Goal: Information Seeking & Learning: Learn about a topic

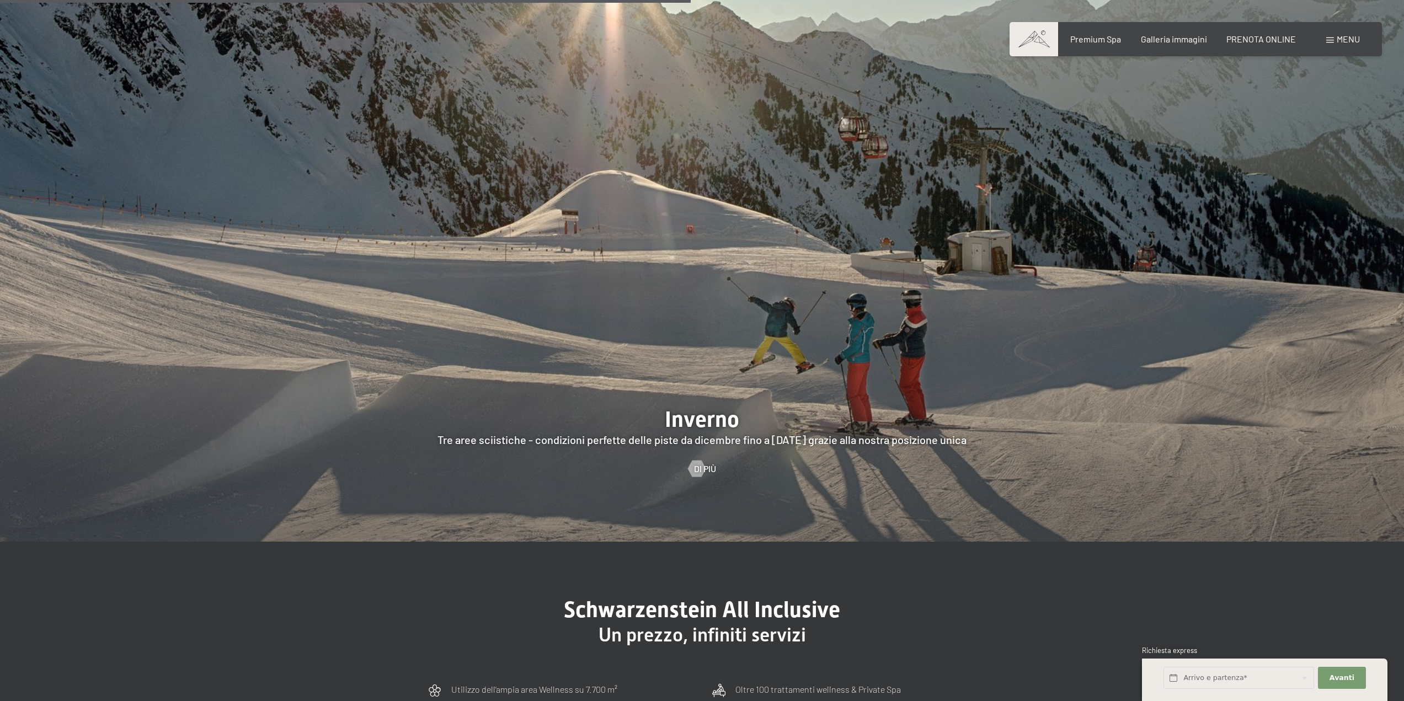
scroll to position [3805, 0]
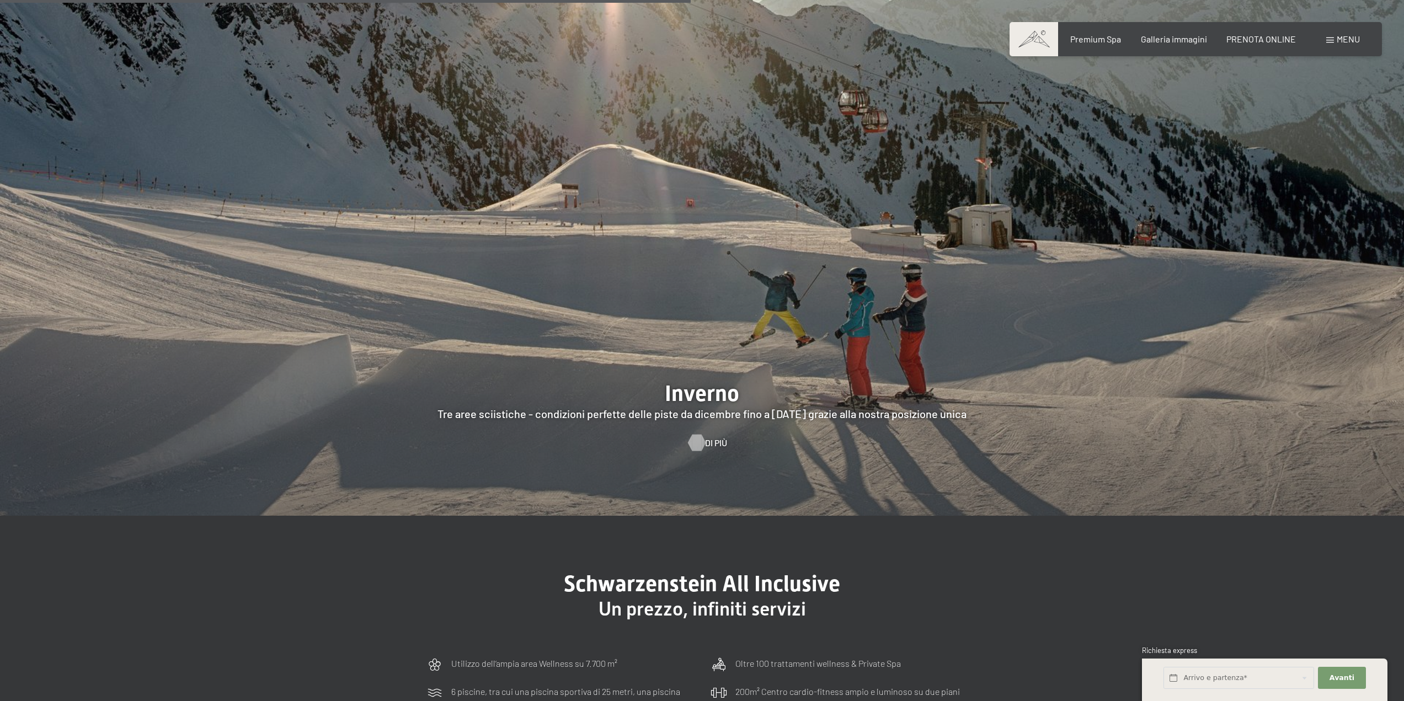
click at [698, 435] on div at bounding box center [696, 443] width 9 height 17
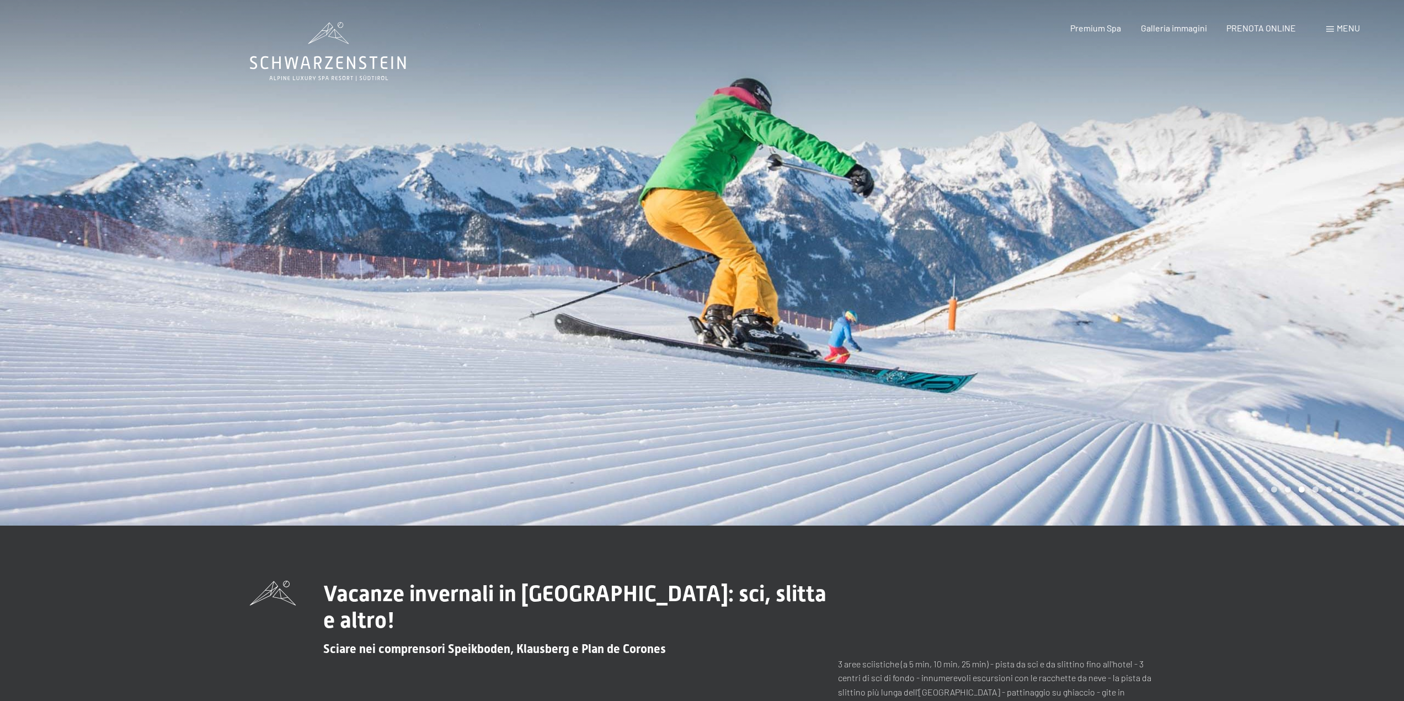
click at [355, 372] on div at bounding box center [351, 263] width 702 height 526
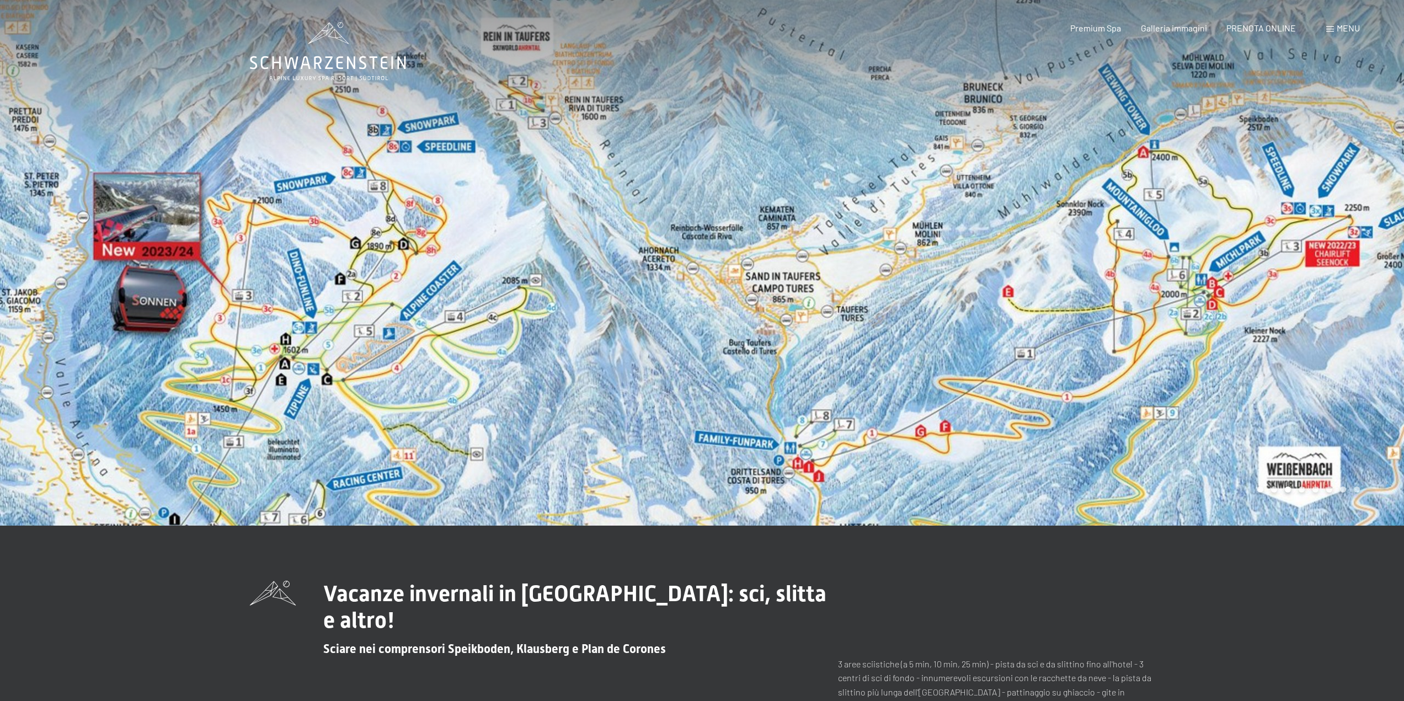
drag, startPoint x: 521, startPoint y: 226, endPoint x: 507, endPoint y: 292, distance: 68.1
click at [507, 292] on div at bounding box center [351, 263] width 702 height 526
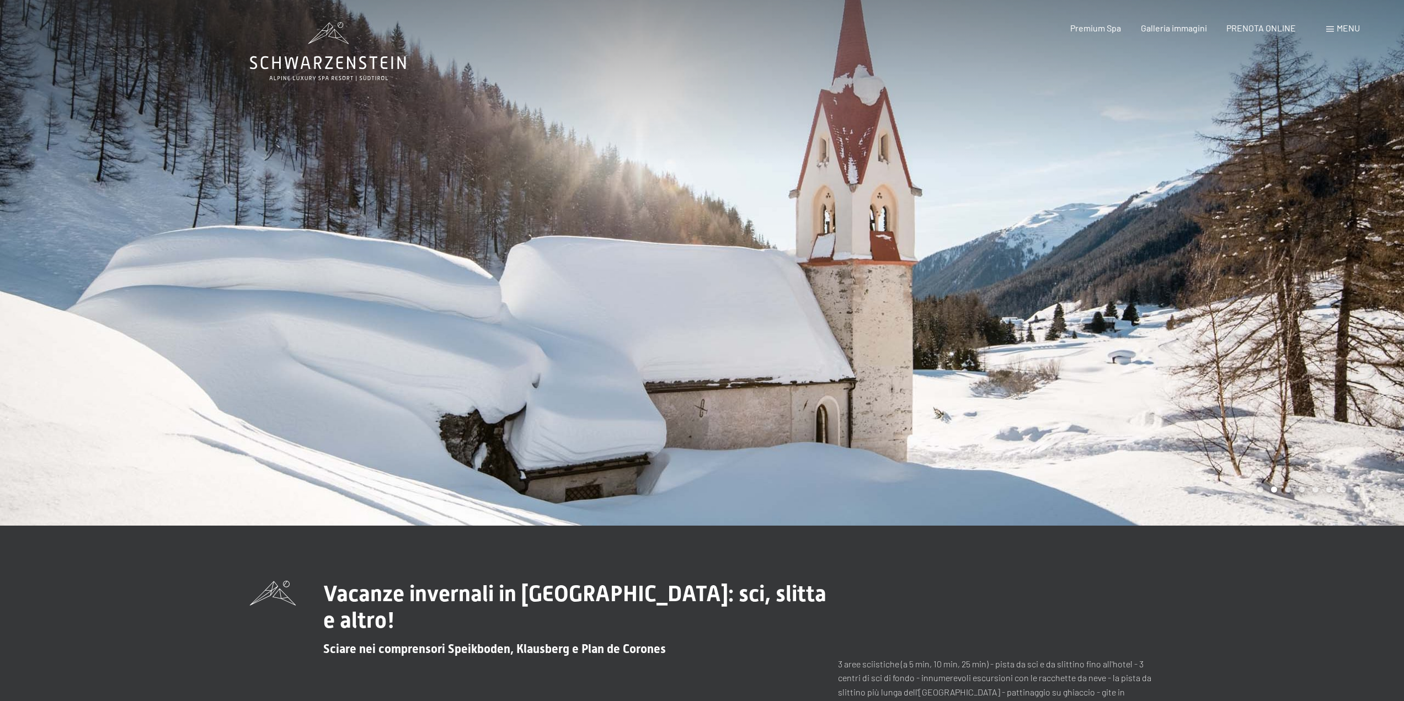
click at [235, 226] on div at bounding box center [351, 263] width 702 height 526
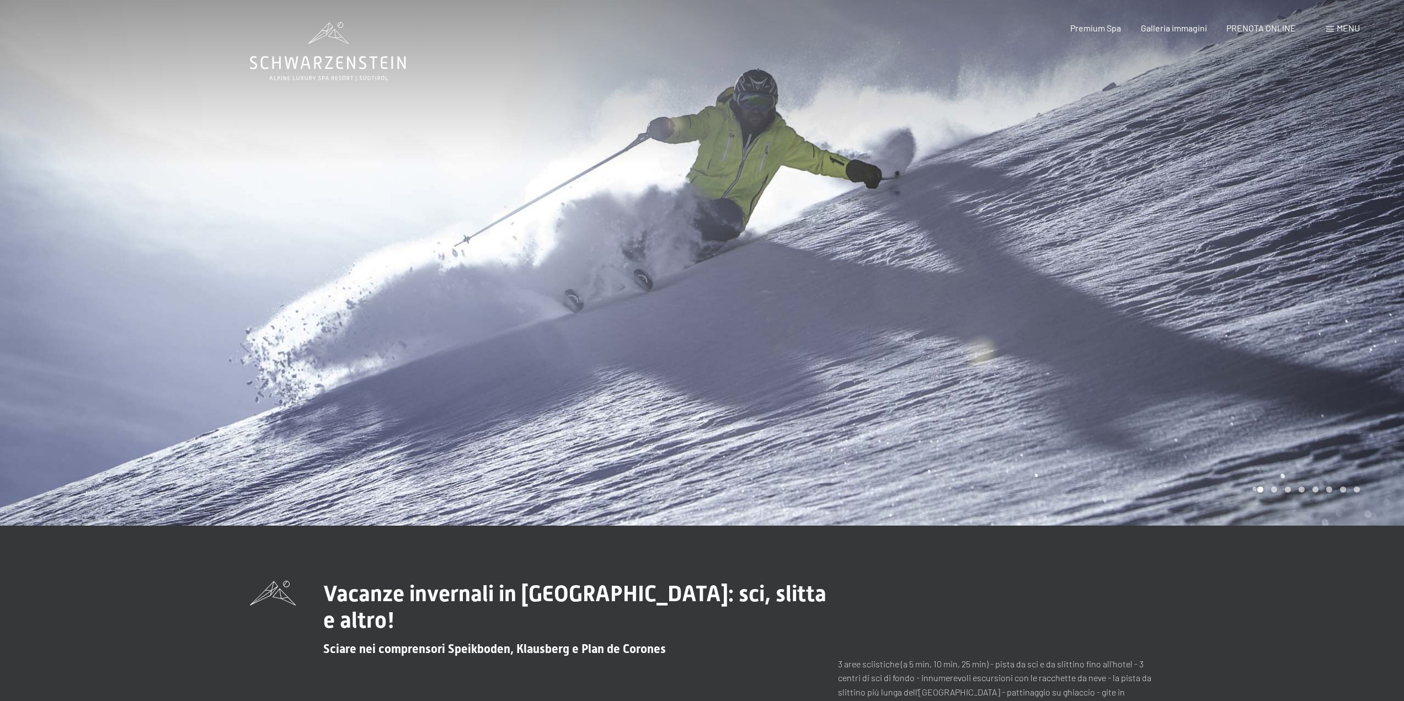
click at [1301, 243] on div at bounding box center [1053, 263] width 702 height 526
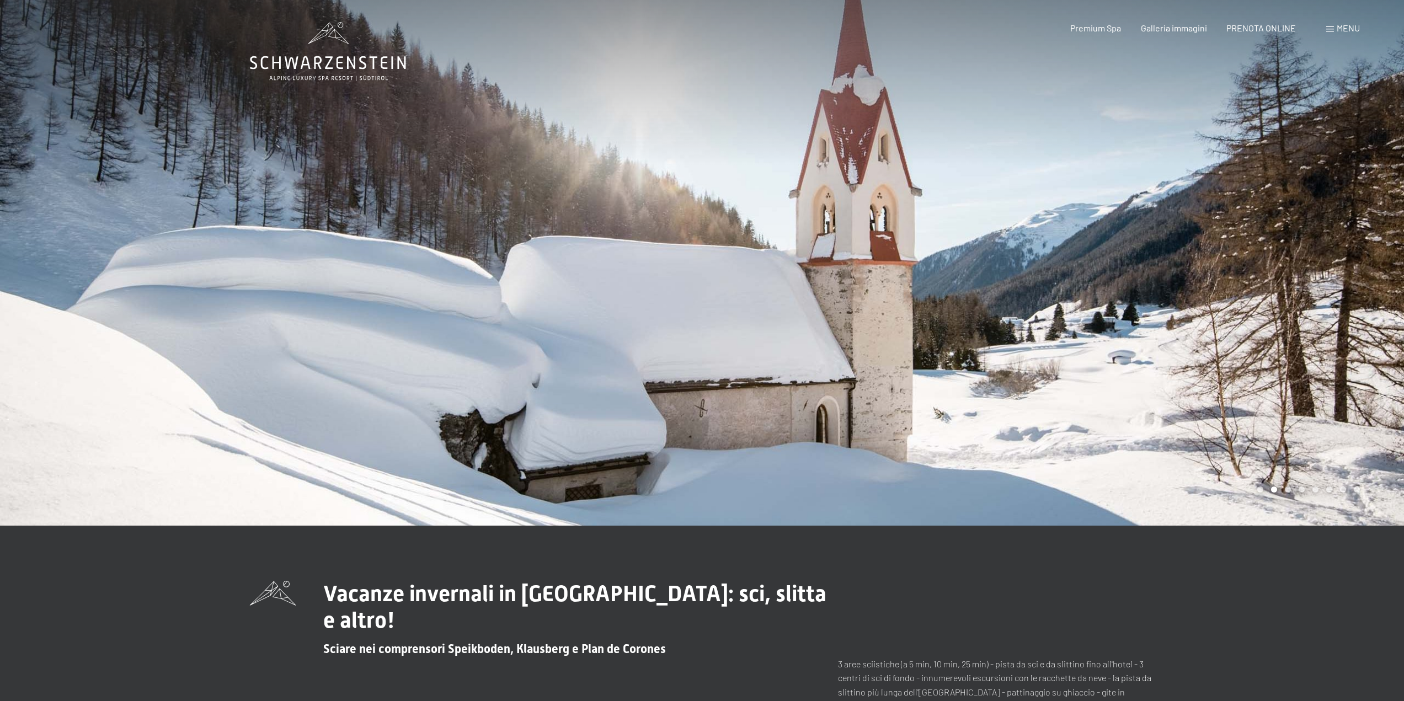
click at [1301, 243] on div at bounding box center [1053, 263] width 702 height 526
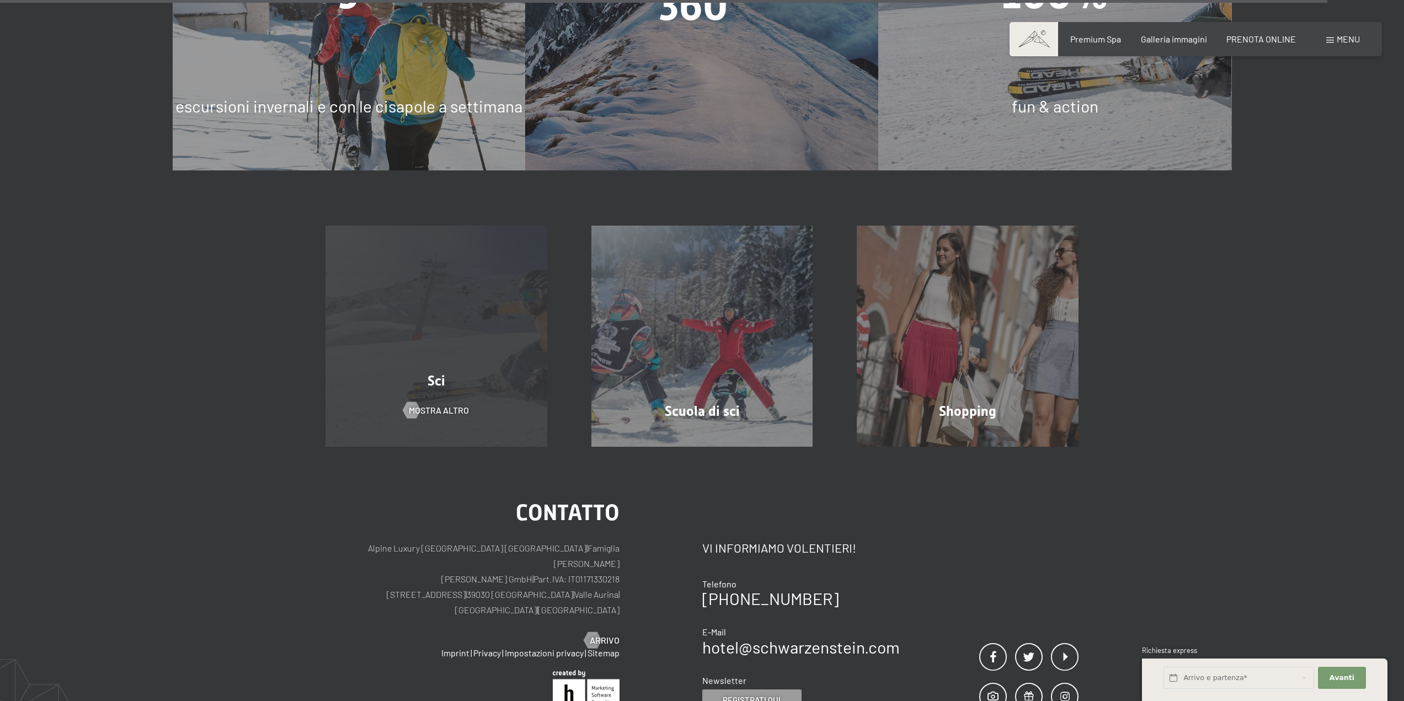
scroll to position [4467, 0]
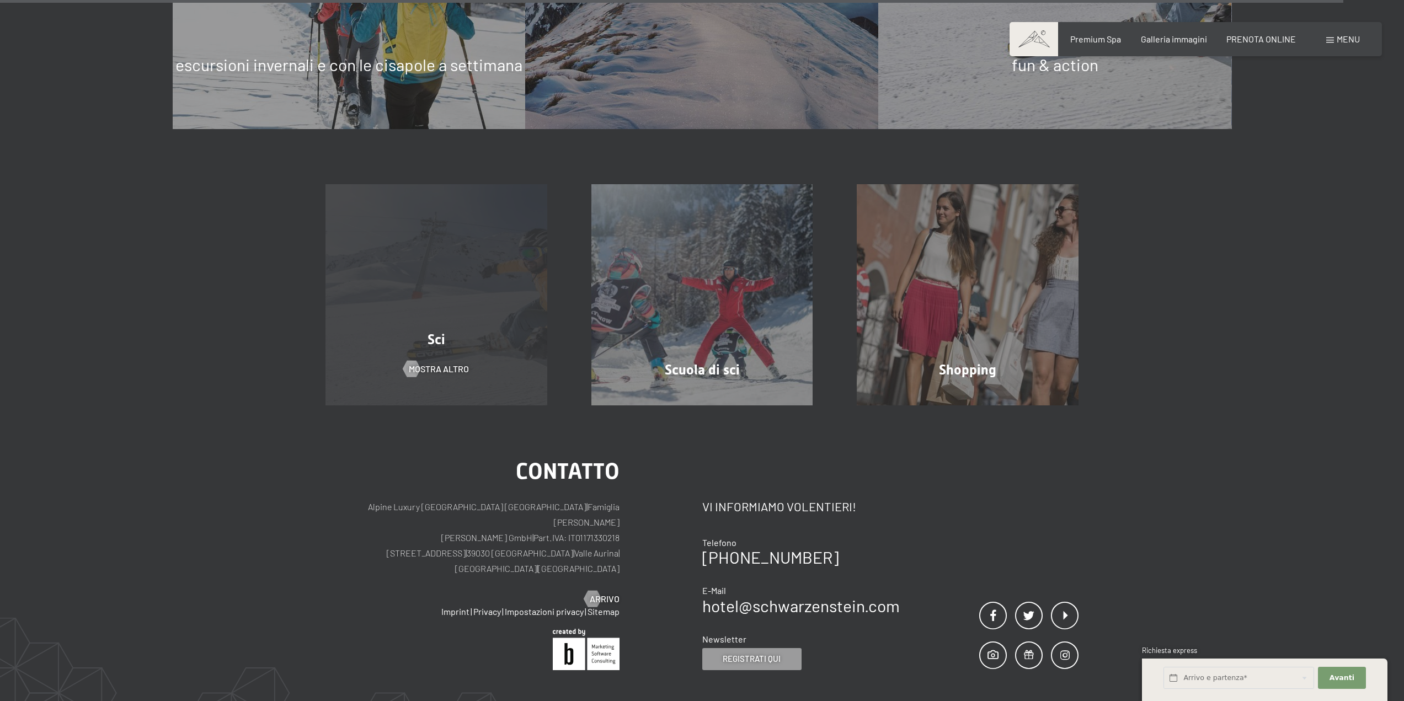
click at [385, 275] on div "Sci mostra altro" at bounding box center [436, 295] width 266 height 222
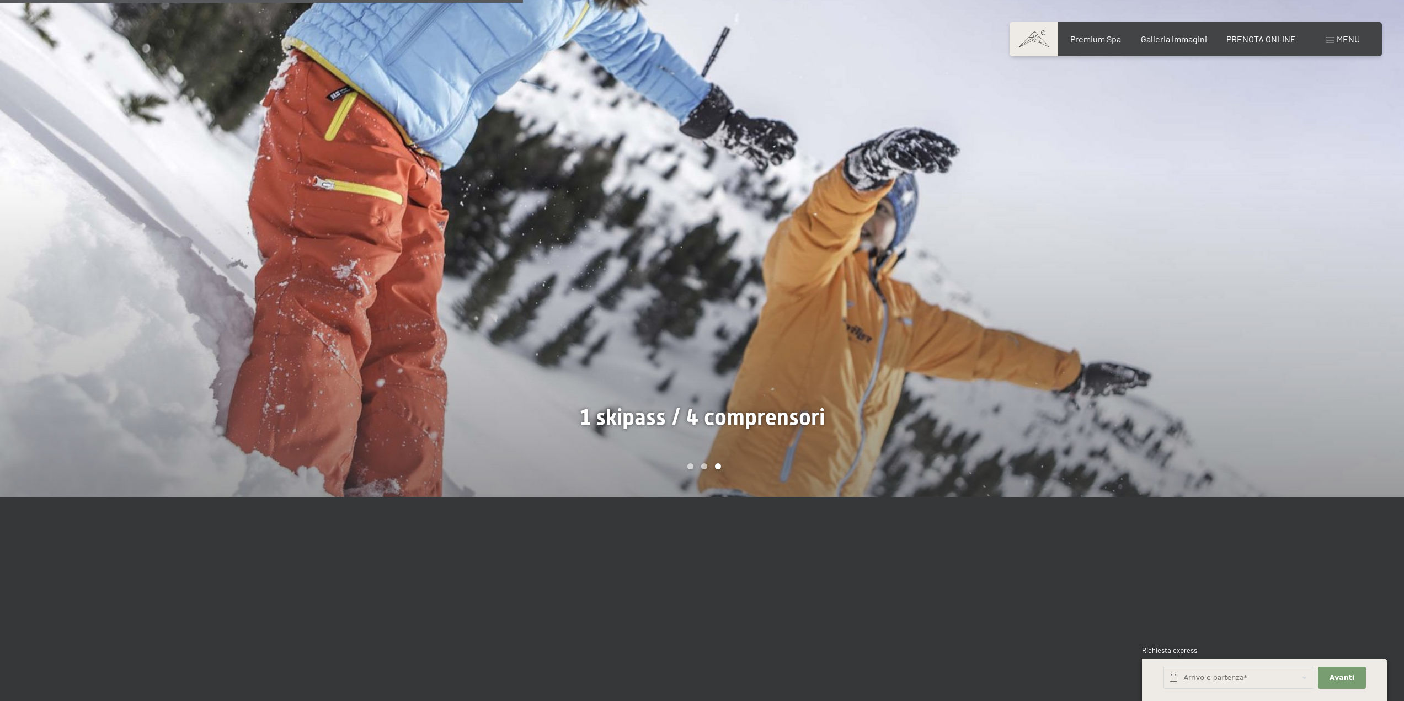
scroll to position [1158, 0]
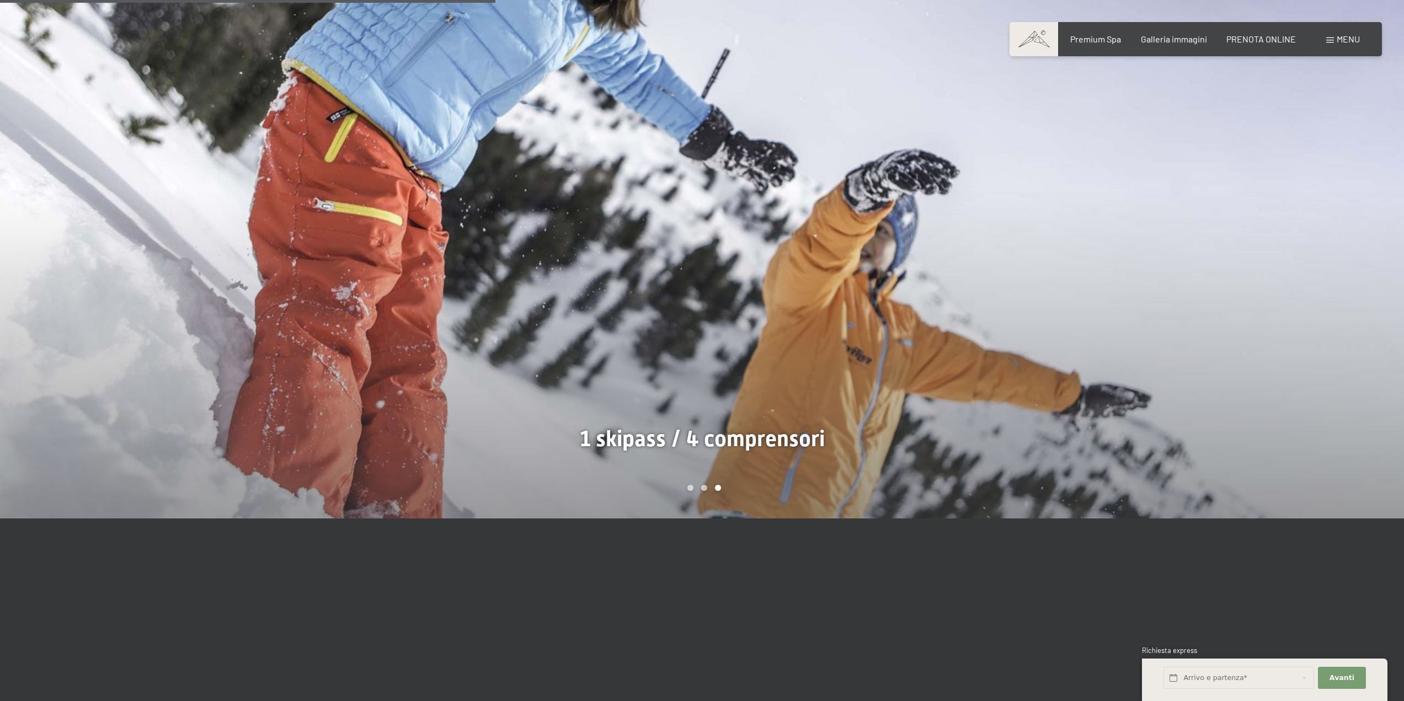
click at [1166, 252] on div at bounding box center [1053, 218] width 702 height 601
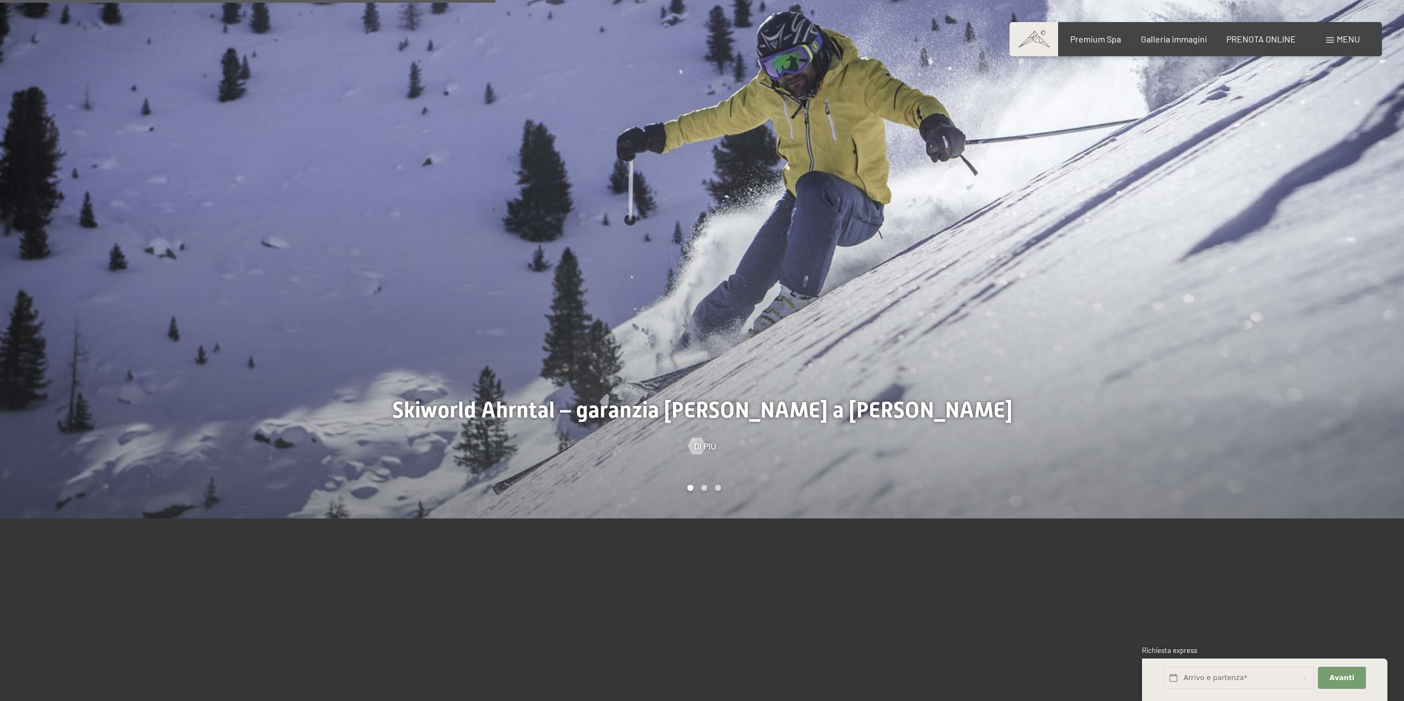
click at [1166, 252] on div at bounding box center [1053, 218] width 702 height 601
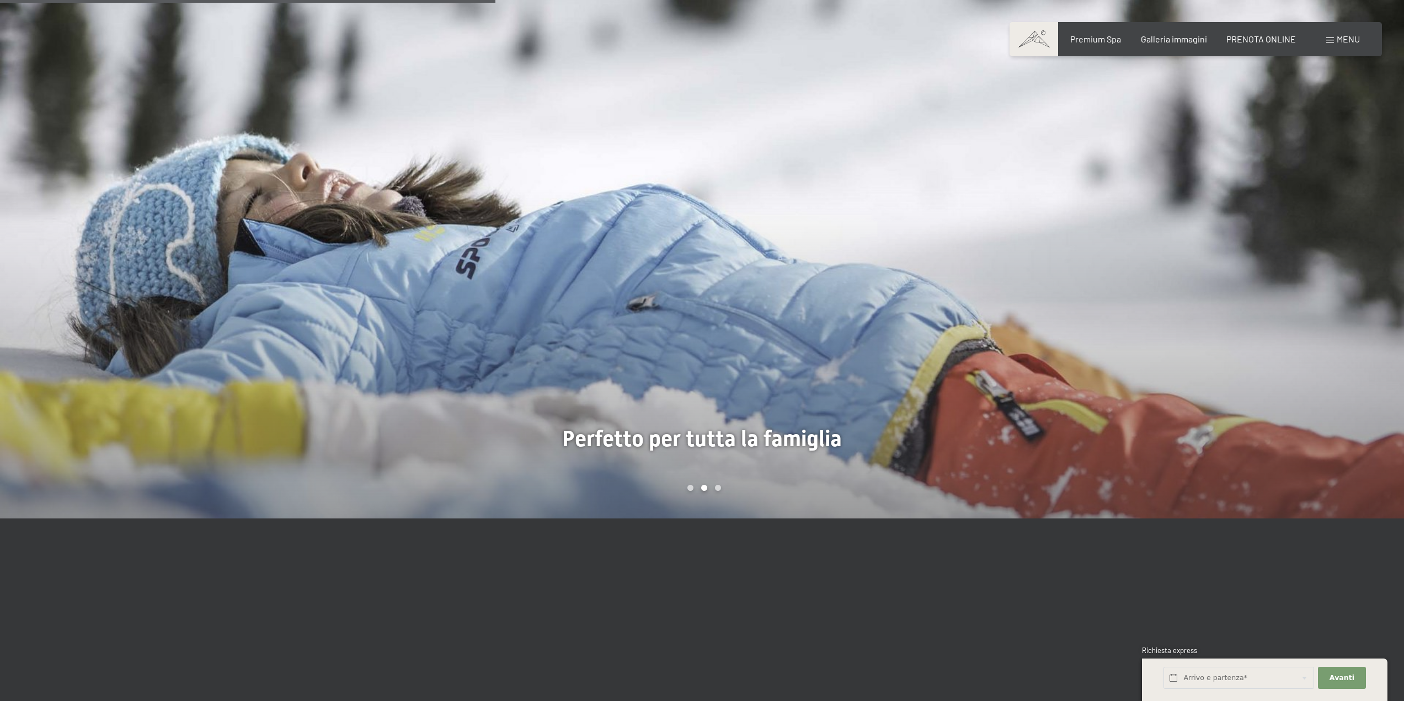
click at [1166, 252] on div at bounding box center [1053, 218] width 702 height 601
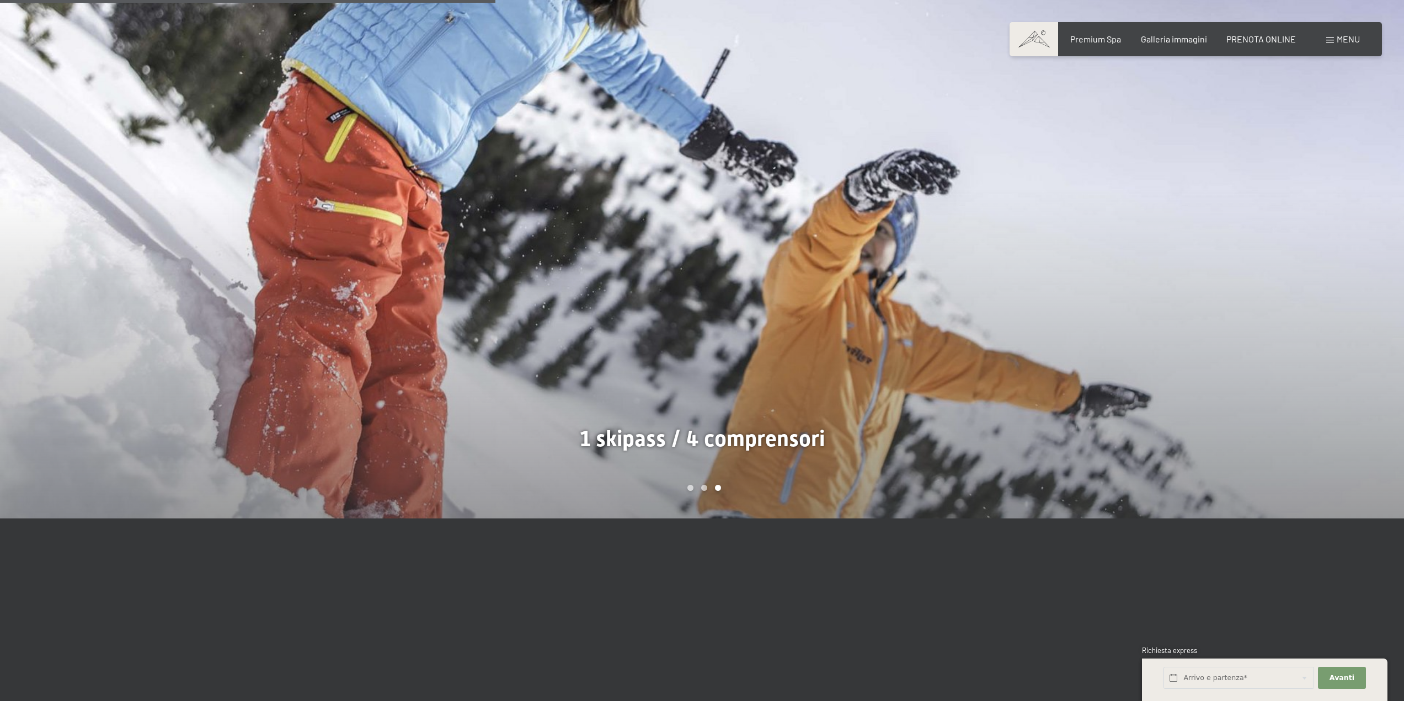
click at [1166, 252] on div at bounding box center [1053, 218] width 702 height 601
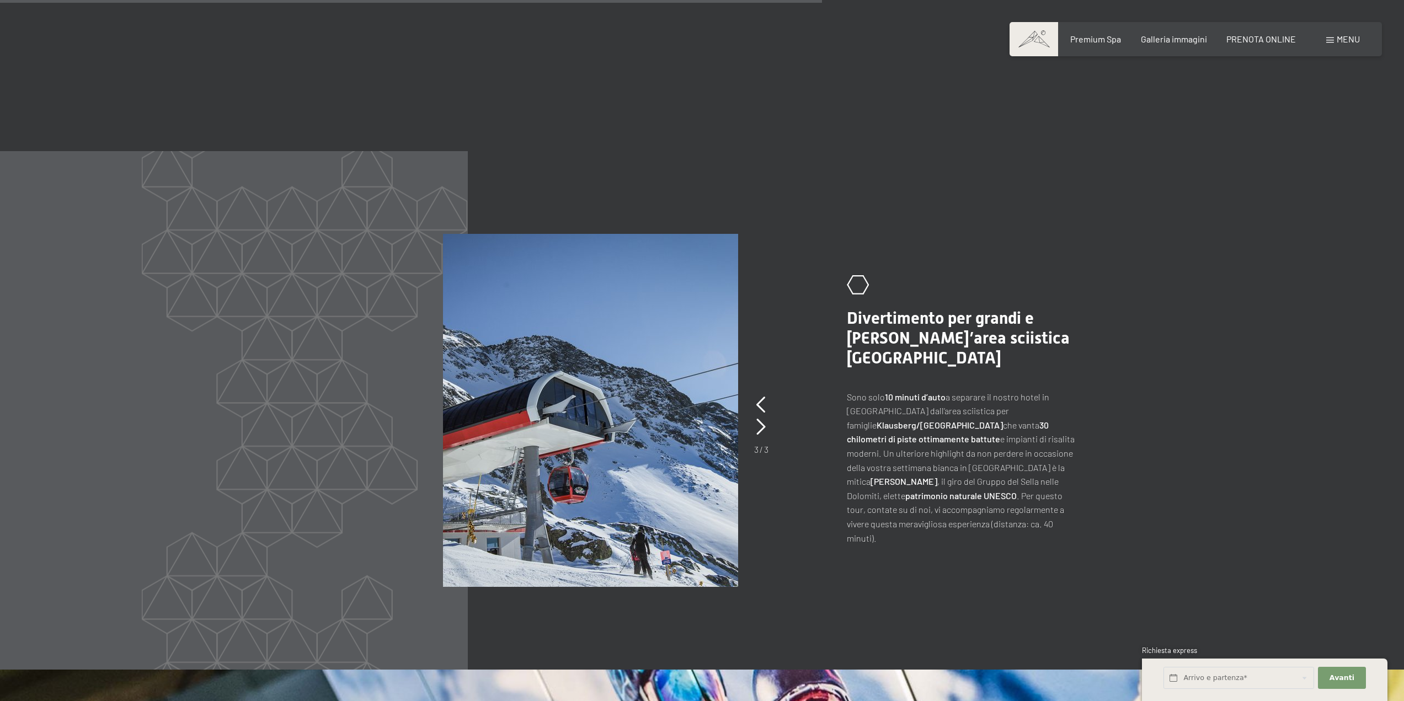
scroll to position [2206, 0]
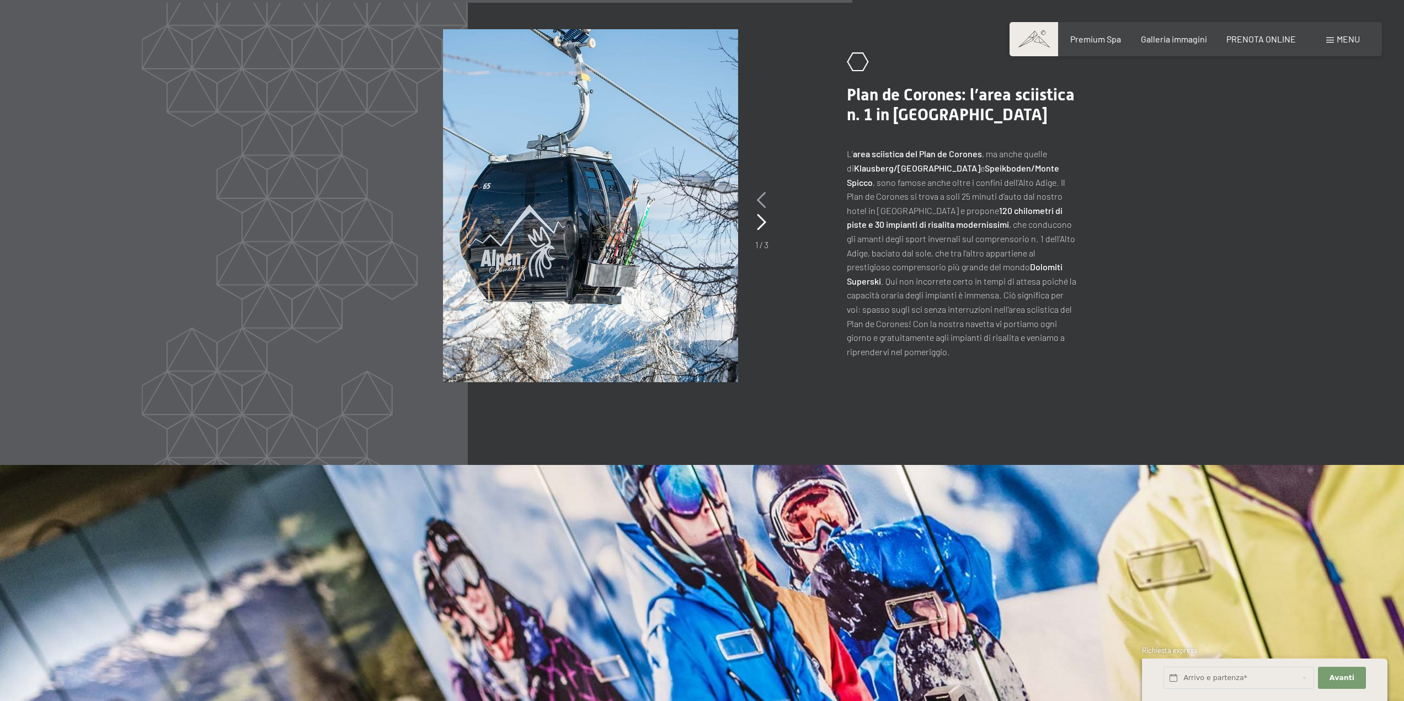
click at [765, 192] on icon at bounding box center [761, 200] width 9 height 17
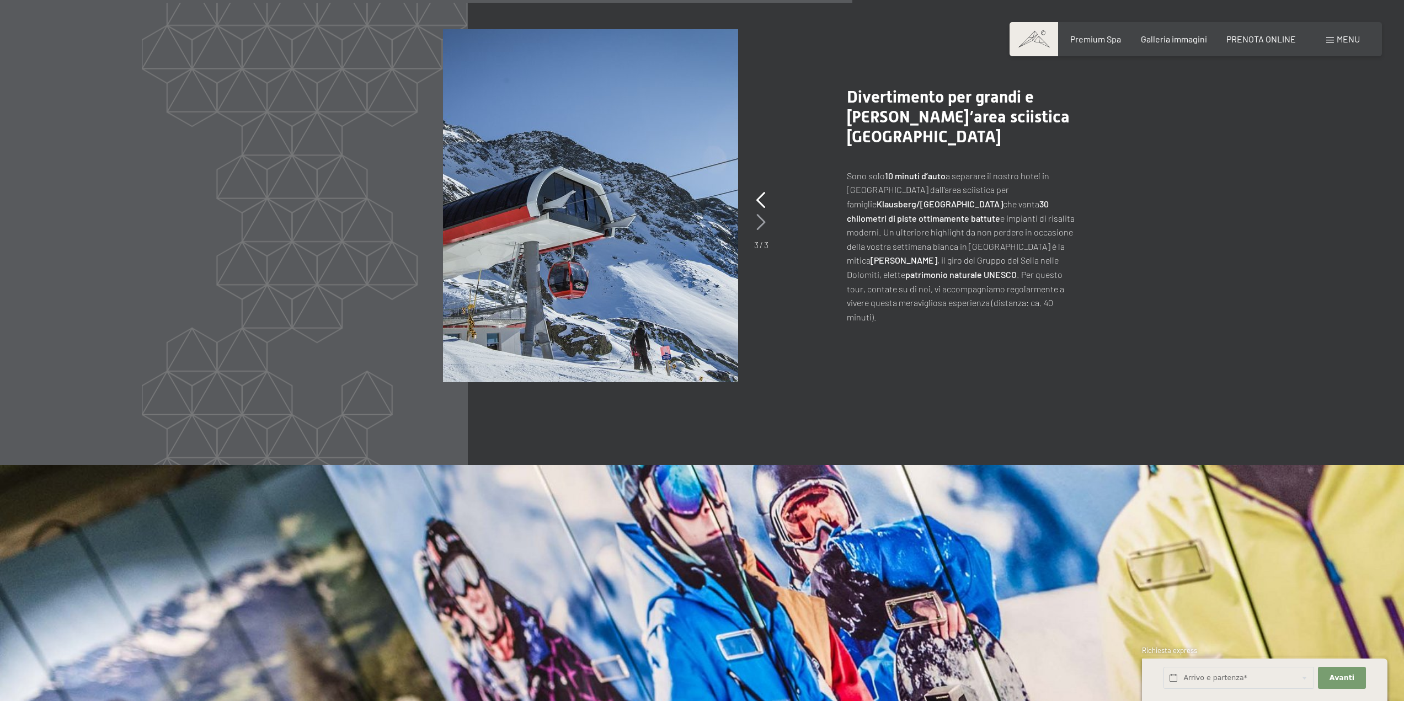
click at [763, 214] on icon at bounding box center [760, 222] width 9 height 17
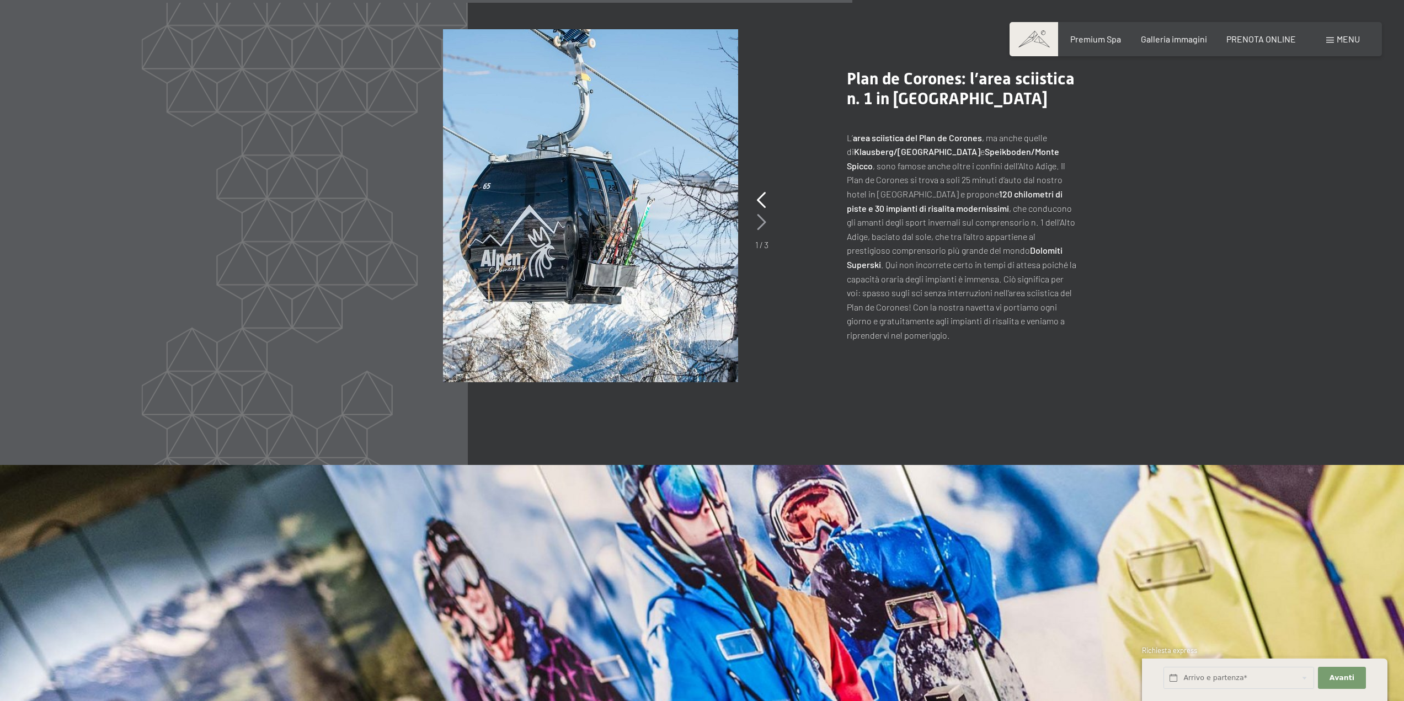
click at [763, 214] on icon at bounding box center [761, 222] width 9 height 17
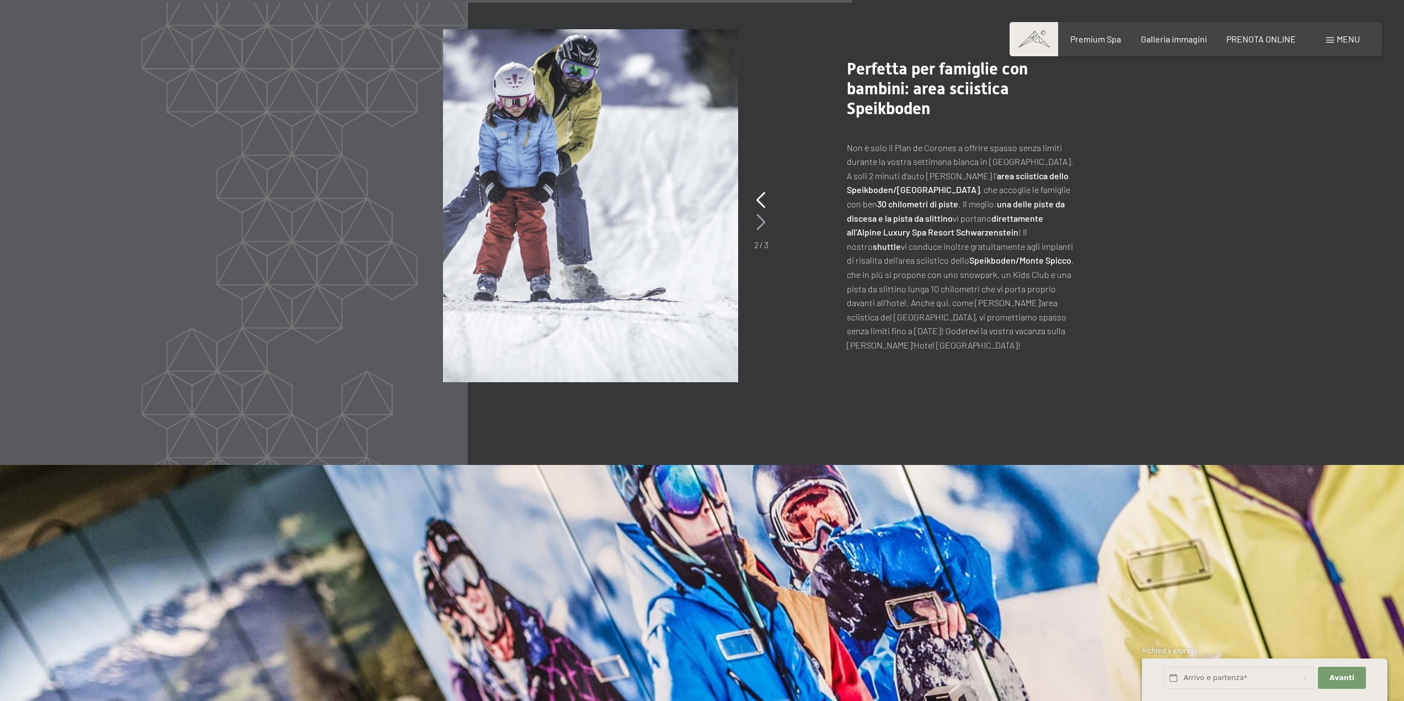
click at [763, 214] on icon at bounding box center [760, 222] width 9 height 17
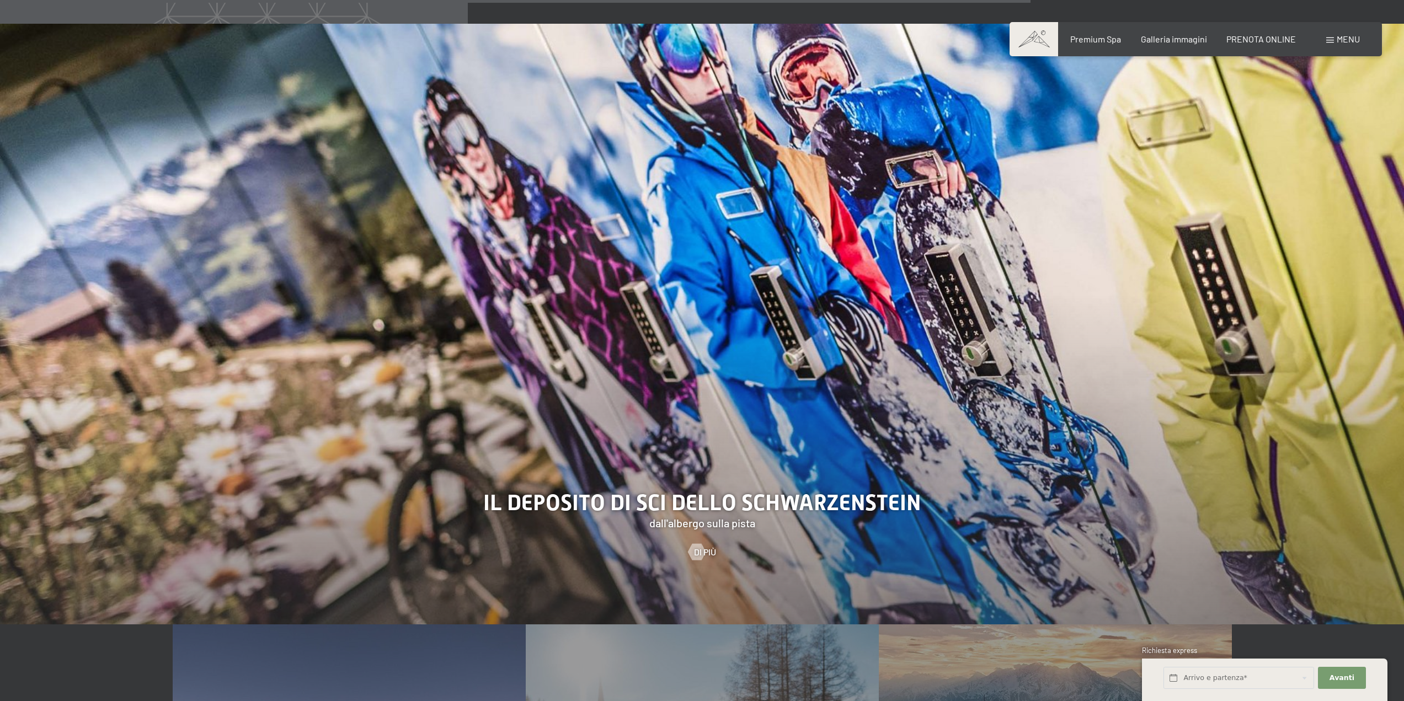
scroll to position [2702, 0]
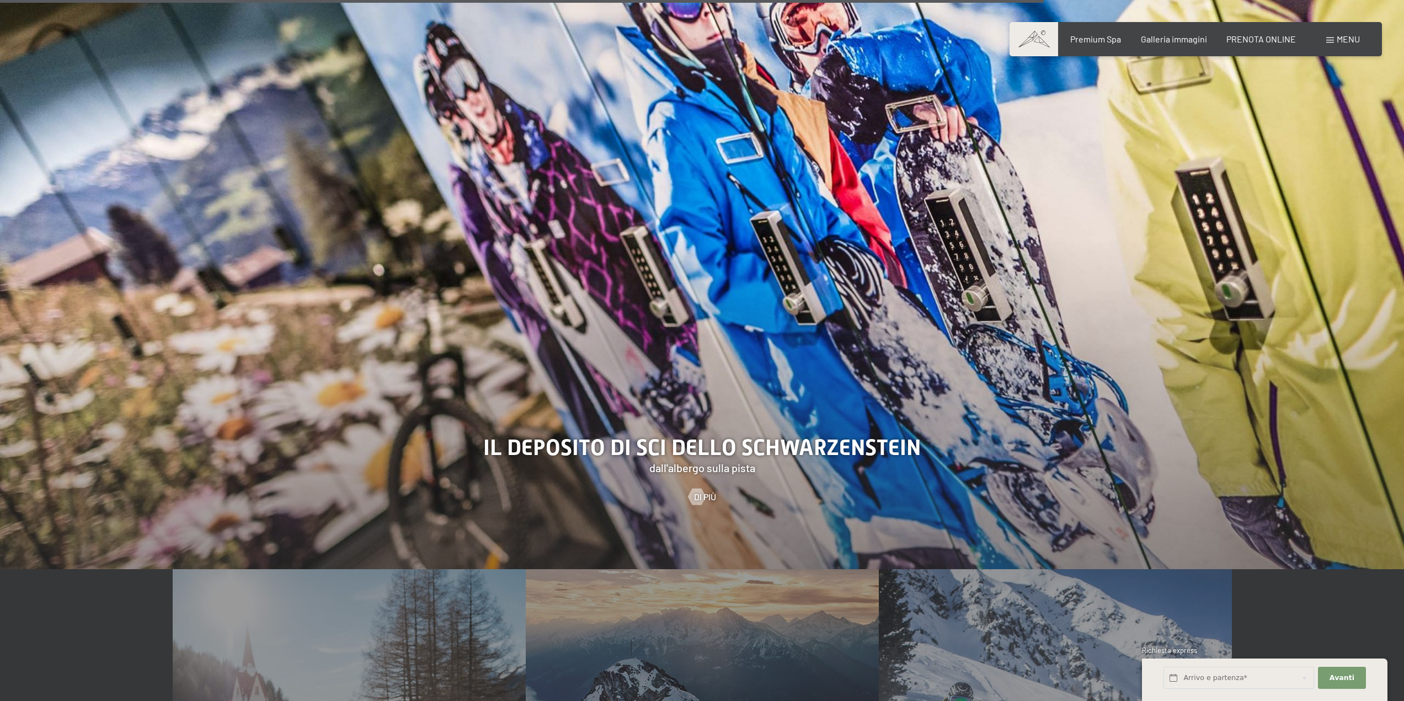
click at [714, 422] on div at bounding box center [702, 269] width 1404 height 601
click at [710, 491] on span "Di più" at bounding box center [716, 497] width 22 height 12
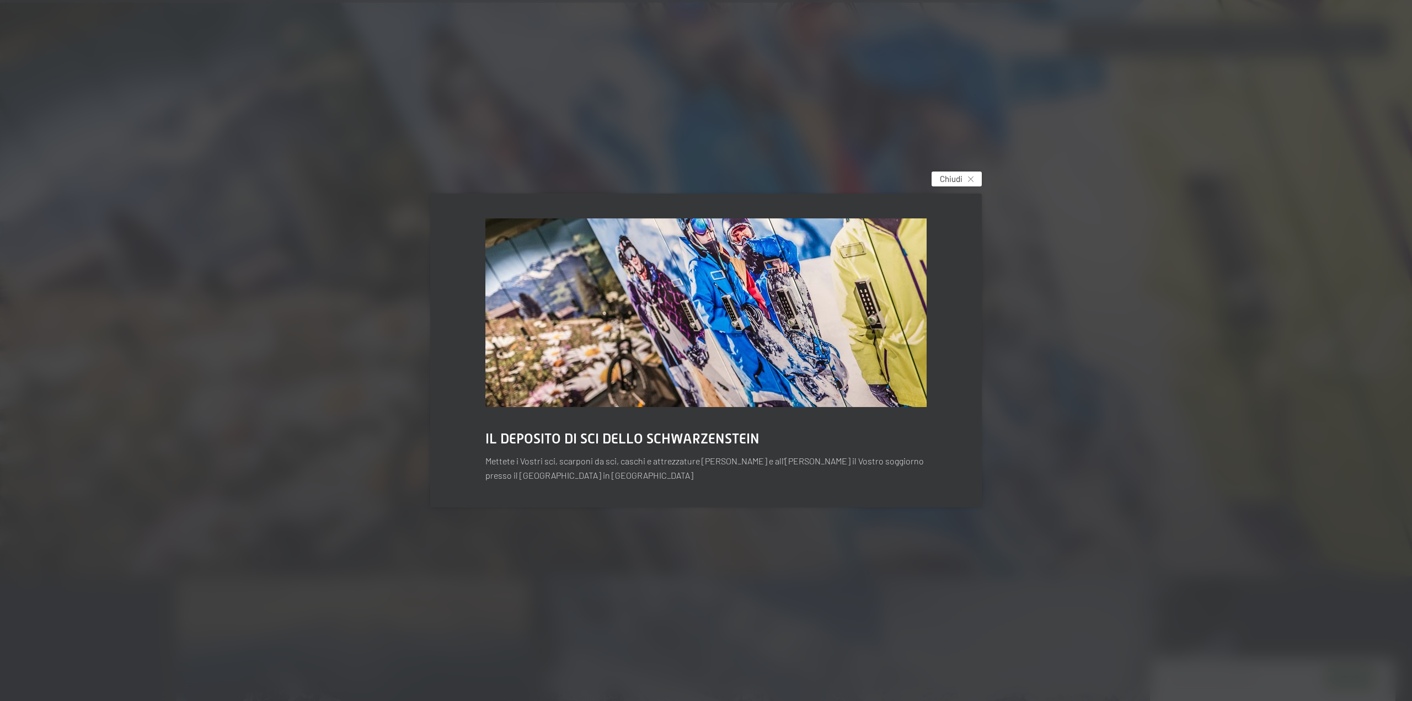
click at [974, 180] on div "Chiudi" at bounding box center [956, 179] width 50 height 15
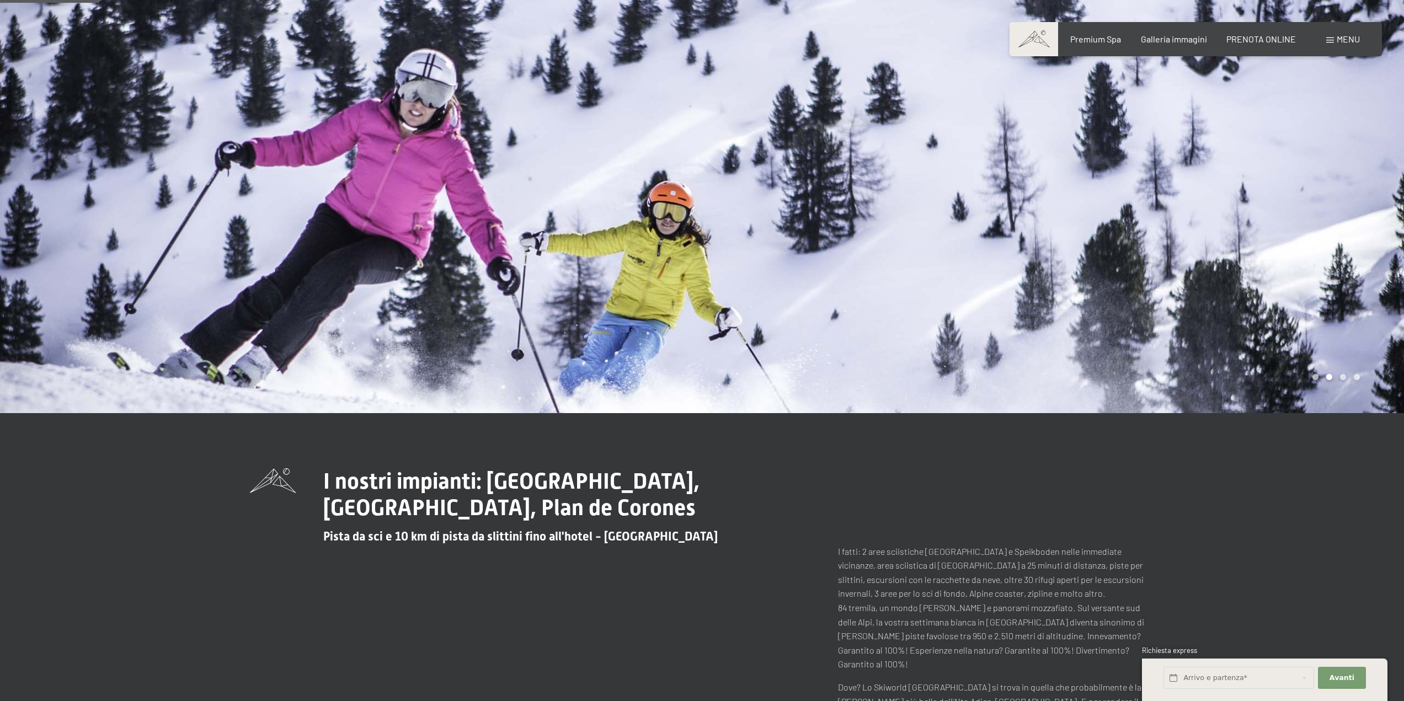
scroll to position [0, 0]
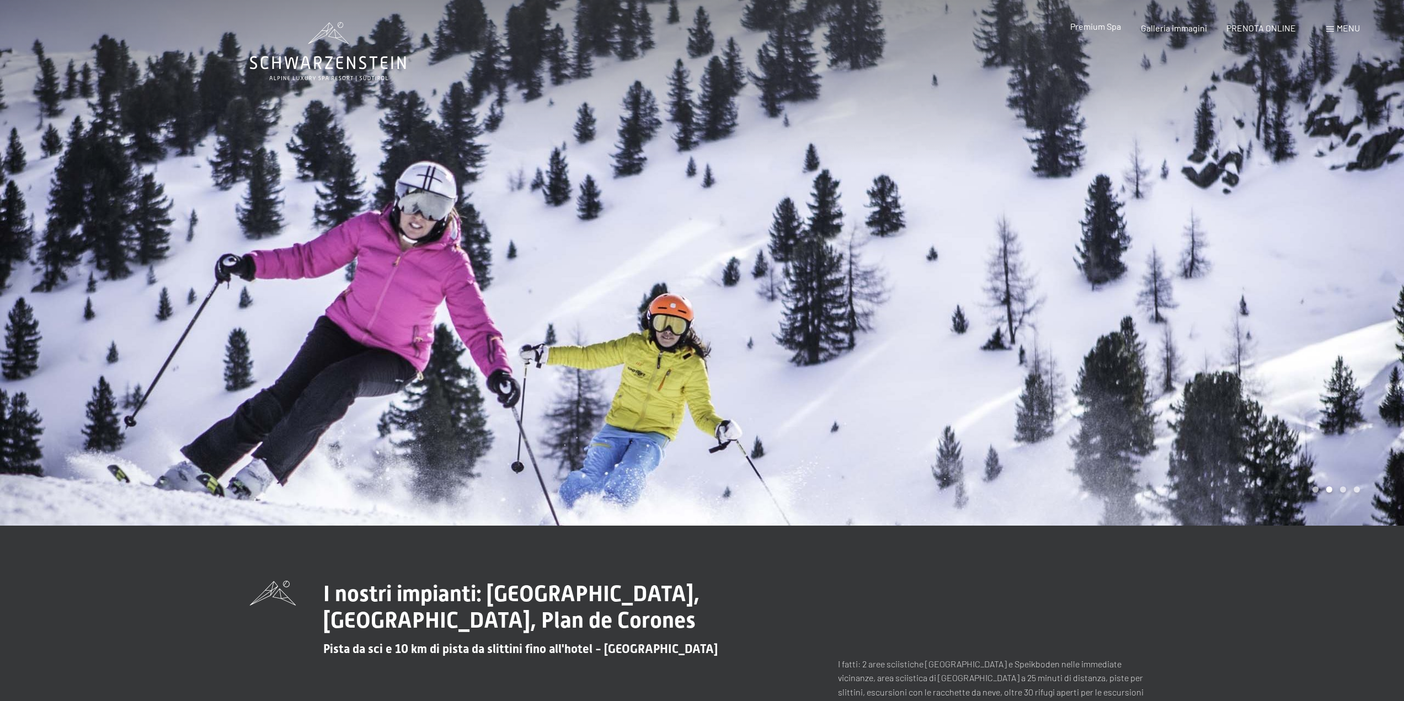
click at [1114, 29] on span "Premium Spa" at bounding box center [1095, 26] width 51 height 10
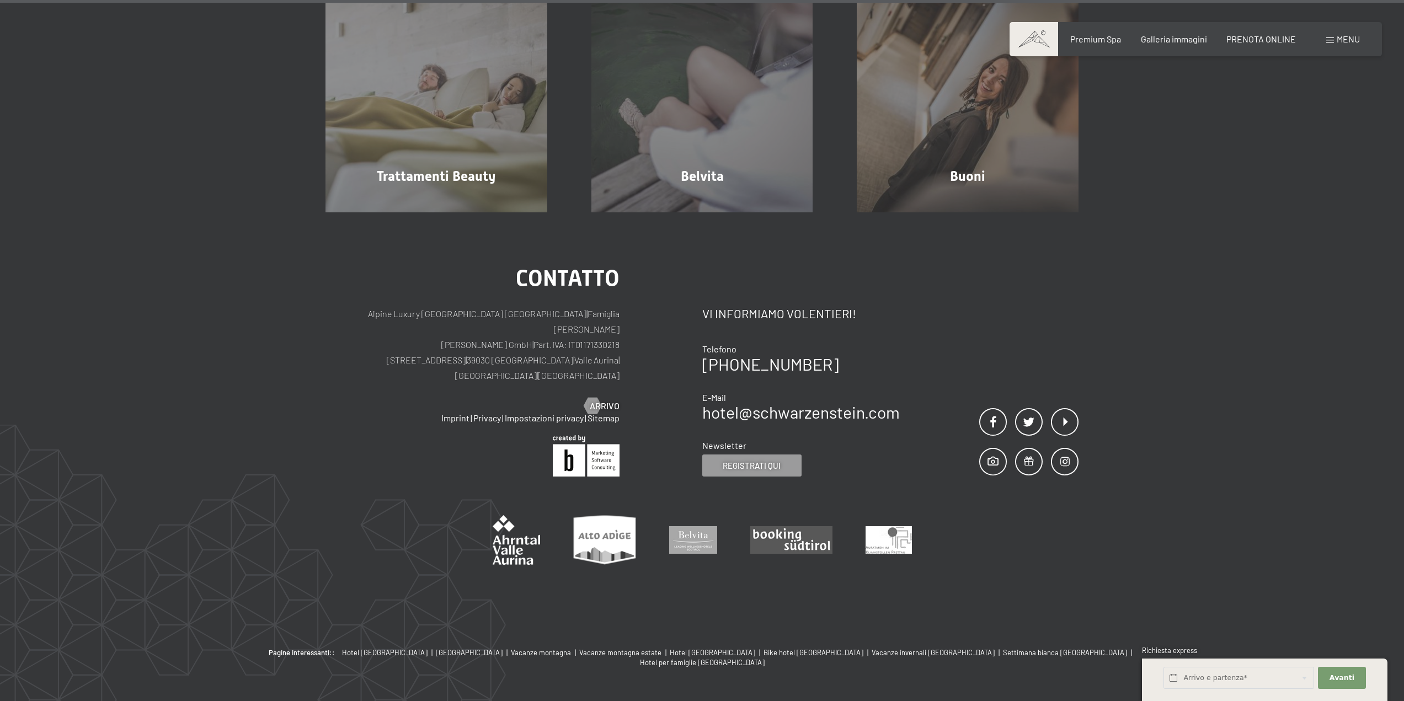
scroll to position [8259, 0]
